Goal: Find specific page/section: Find specific page/section

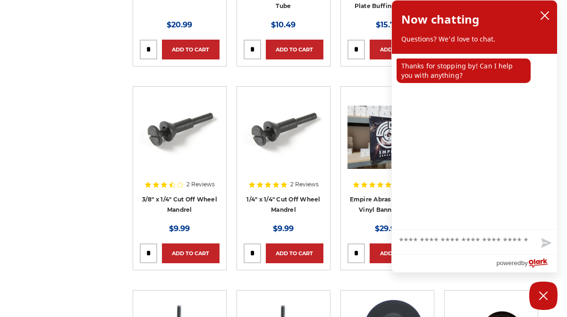
scroll to position [764, 0]
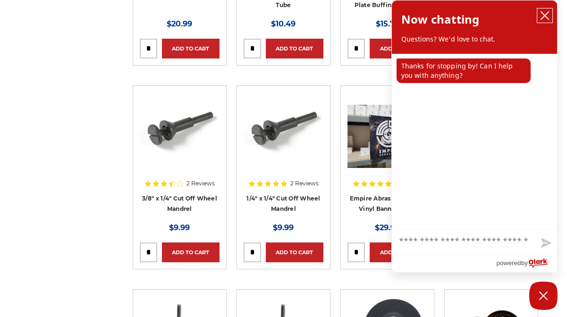
click at [543, 13] on icon "close chatbox" at bounding box center [544, 15] width 9 height 9
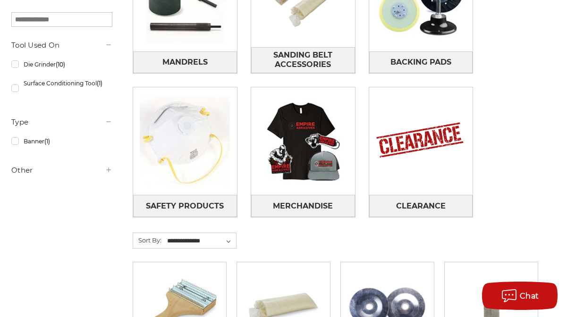
scroll to position [381, 0]
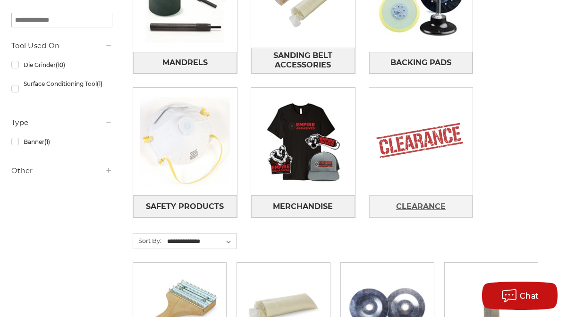
click at [417, 203] on span "Clearance" at bounding box center [421, 207] width 50 height 16
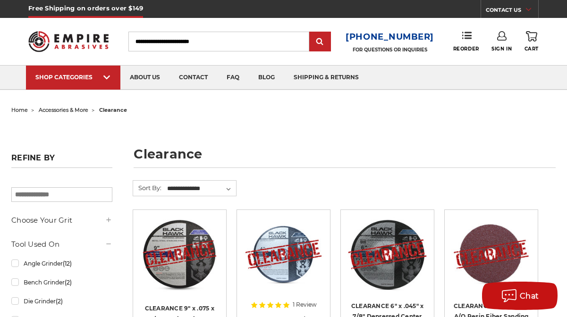
click at [209, 41] on input "Search" at bounding box center [218, 42] width 181 height 20
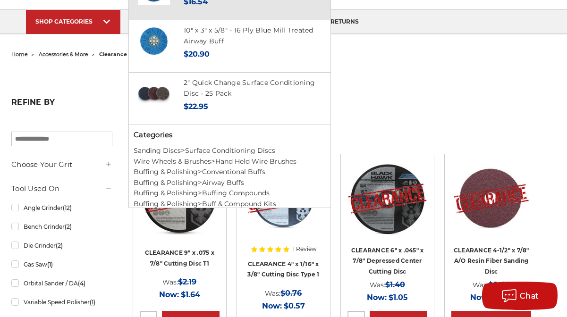
scroll to position [57, 0]
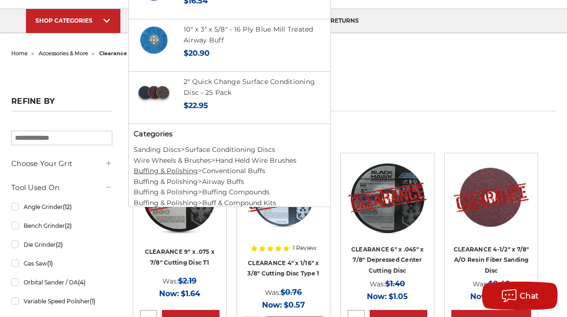
type input "**********"
click at [179, 167] on link "Buffing & Polishing" at bounding box center [166, 171] width 64 height 8
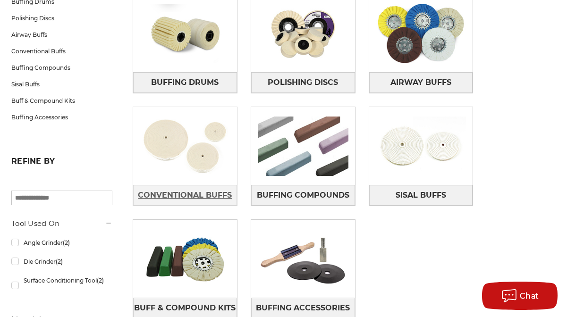
scroll to position [186, 0]
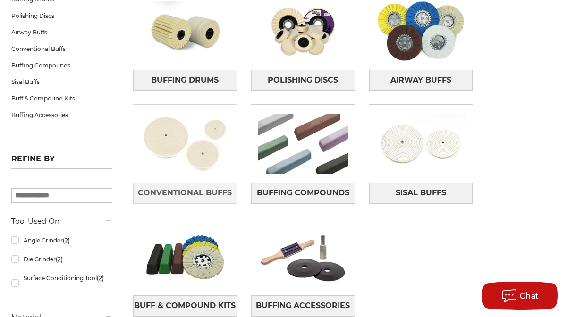
click at [172, 191] on span "Conventional Buffs" at bounding box center [185, 193] width 94 height 16
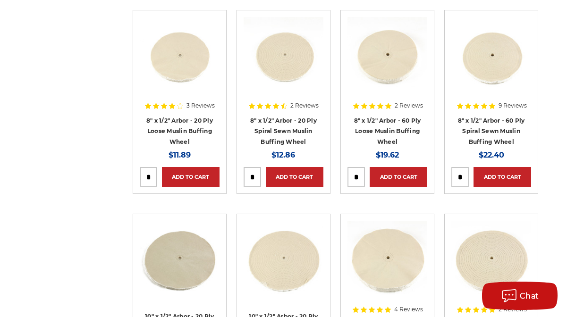
scroll to position [606, 0]
